Goal: Information Seeking & Learning: Learn about a topic

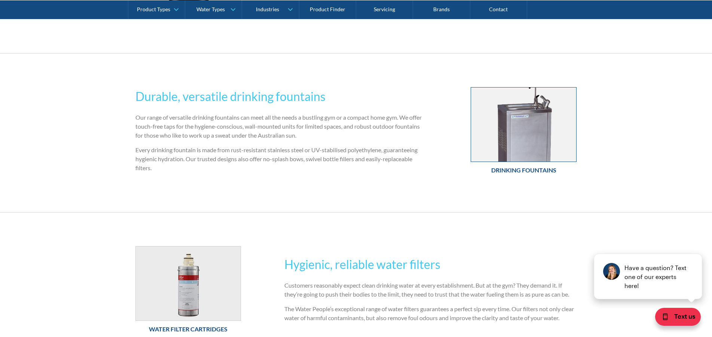
click at [528, 138] on img at bounding box center [523, 125] width 105 height 74
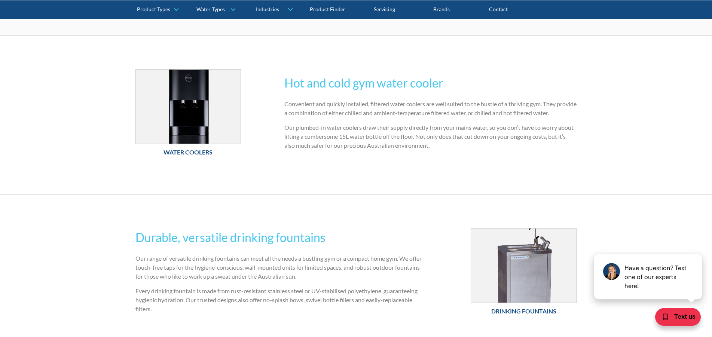
scroll to position [229, 0]
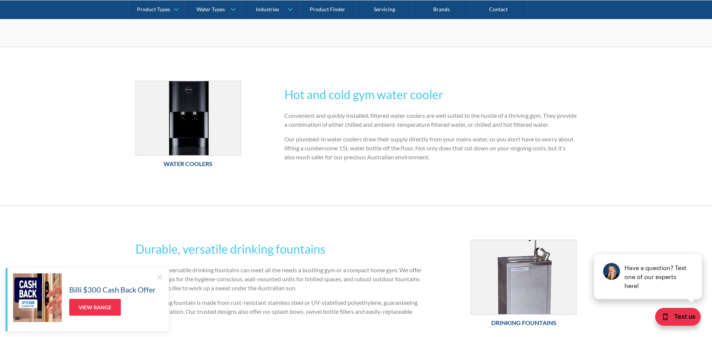
click at [404, 204] on div "Water Coolers Hot and cold gym water cooler Convenient and quickly installed, f…" at bounding box center [356, 126] width 712 height 159
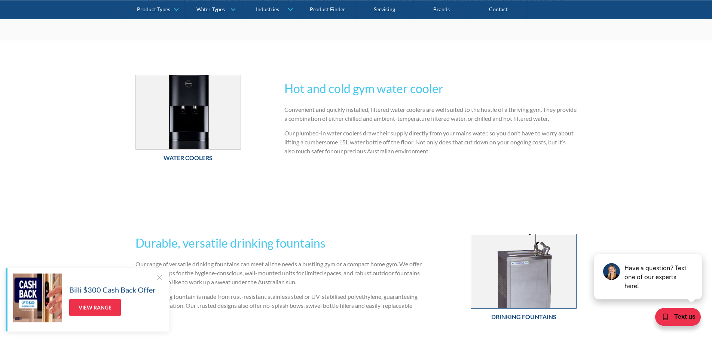
scroll to position [267, 0]
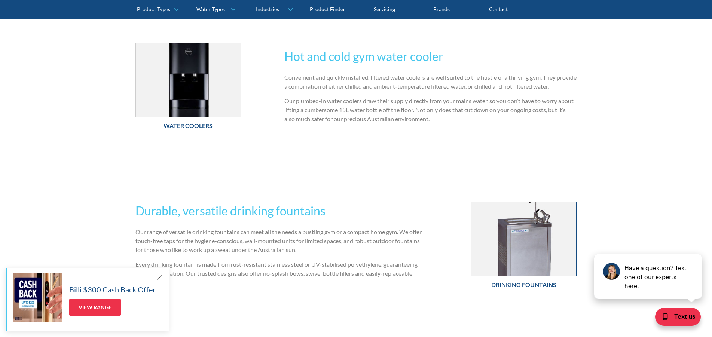
click at [493, 270] on img at bounding box center [523, 239] width 105 height 74
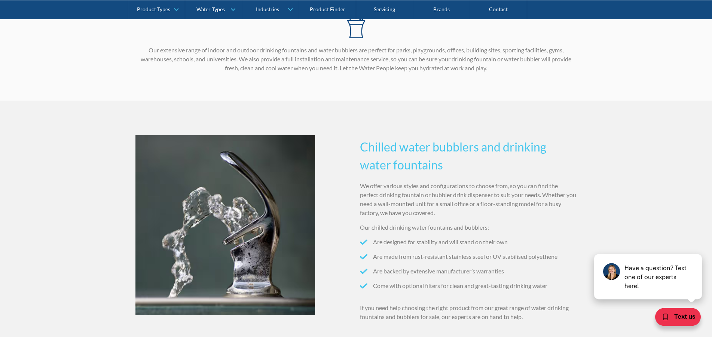
scroll to position [458, 0]
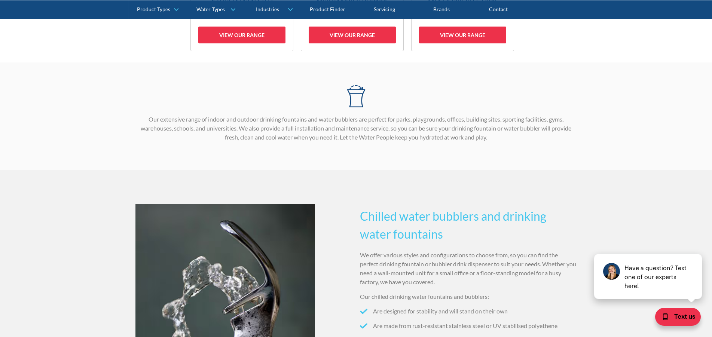
drag, startPoint x: 356, startPoint y: 213, endPoint x: 452, endPoint y: 235, distance: 98.8
click at [452, 235] on div "Chilled water bubblers and drinking water fountains We offer various styles and…" at bounding box center [356, 294] width 442 height 204
copy h2 "Chilled water bubblers and drinking water fountains"
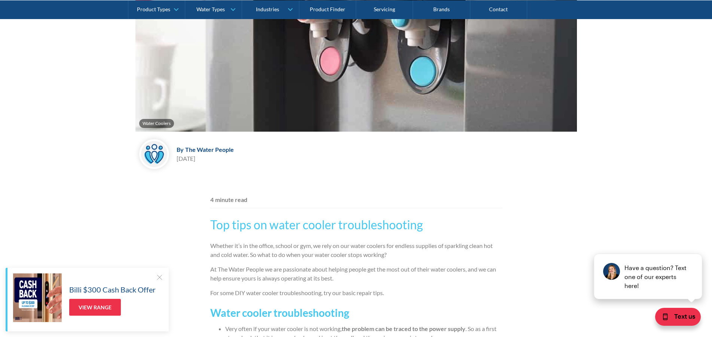
scroll to position [38, 0]
